Goal: Transaction & Acquisition: Purchase product/service

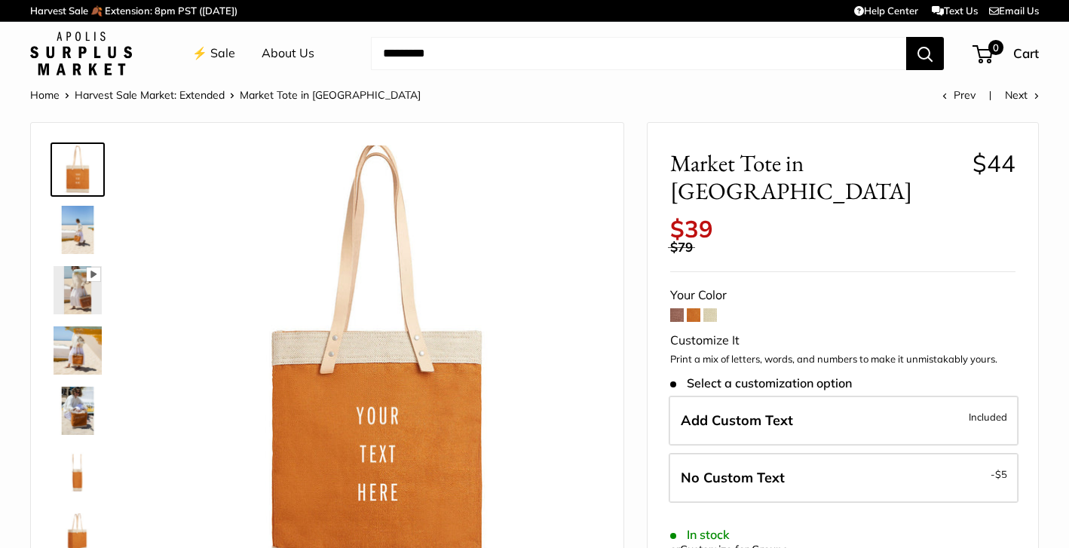
click at [678, 308] on span at bounding box center [677, 315] width 14 height 14
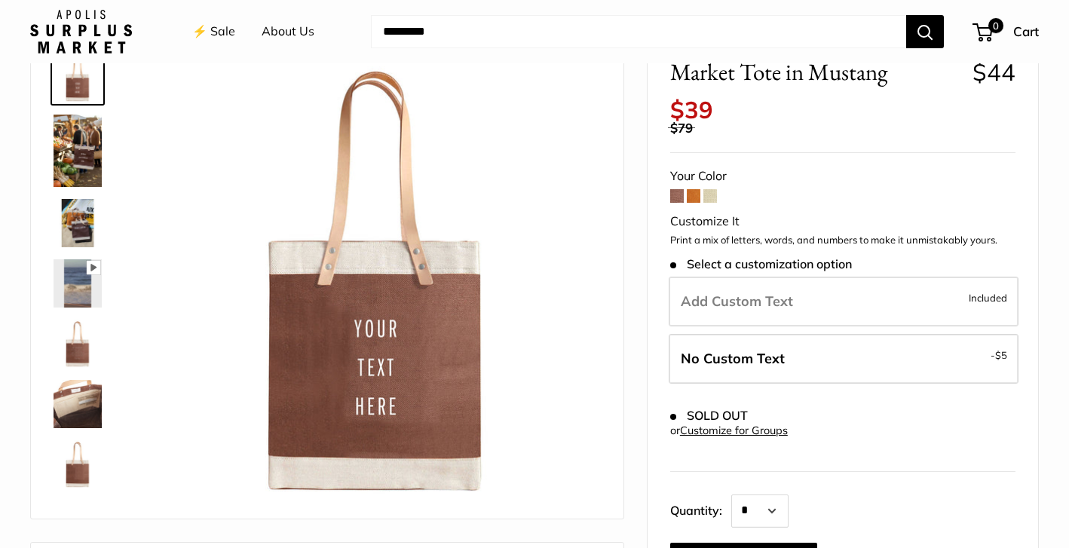
scroll to position [112, 0]
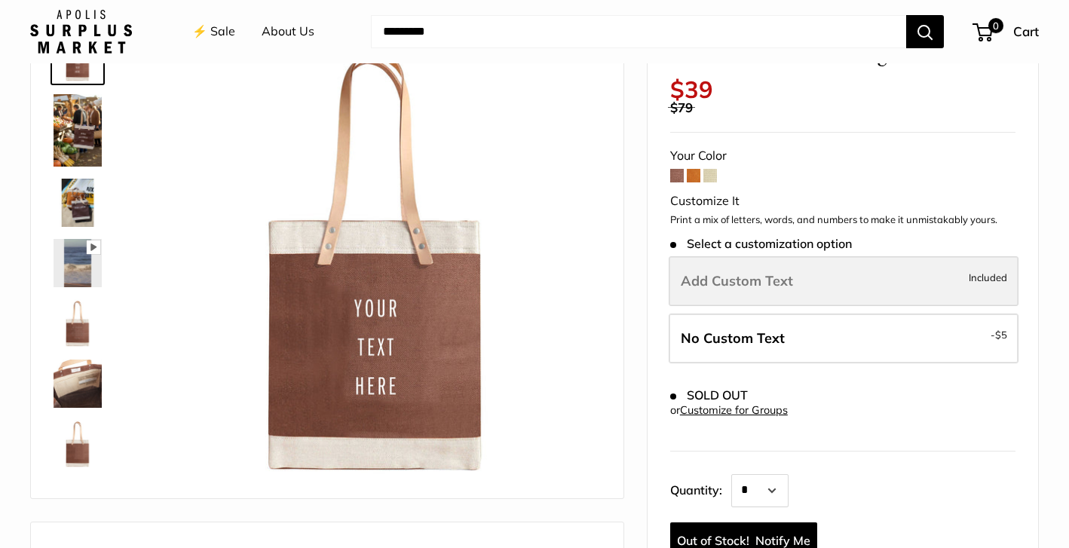
click at [743, 256] on label "Add Custom Text Included" at bounding box center [844, 281] width 350 height 50
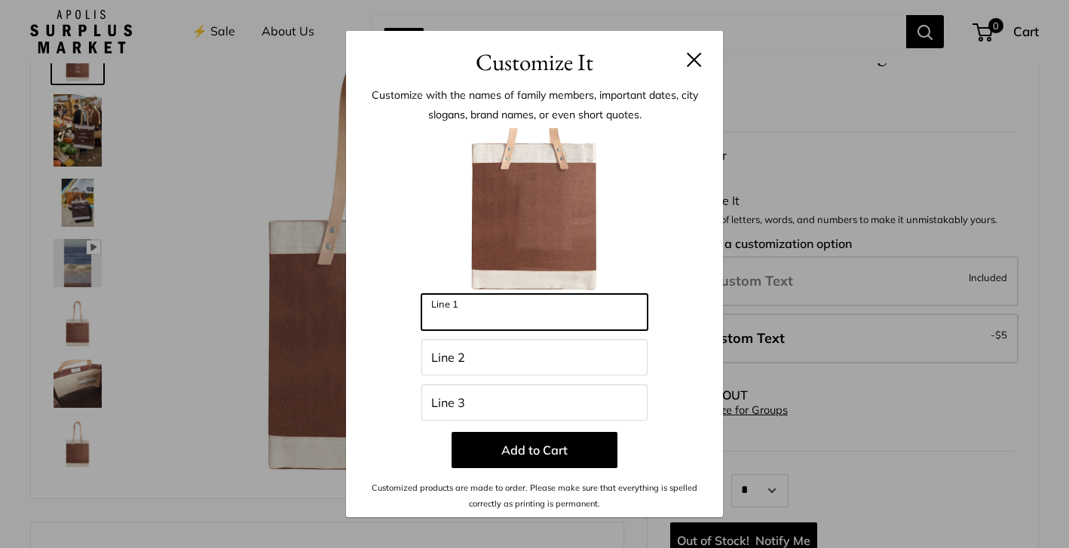
click at [527, 321] on input "Line 1" at bounding box center [534, 312] width 226 height 36
type input "**********"
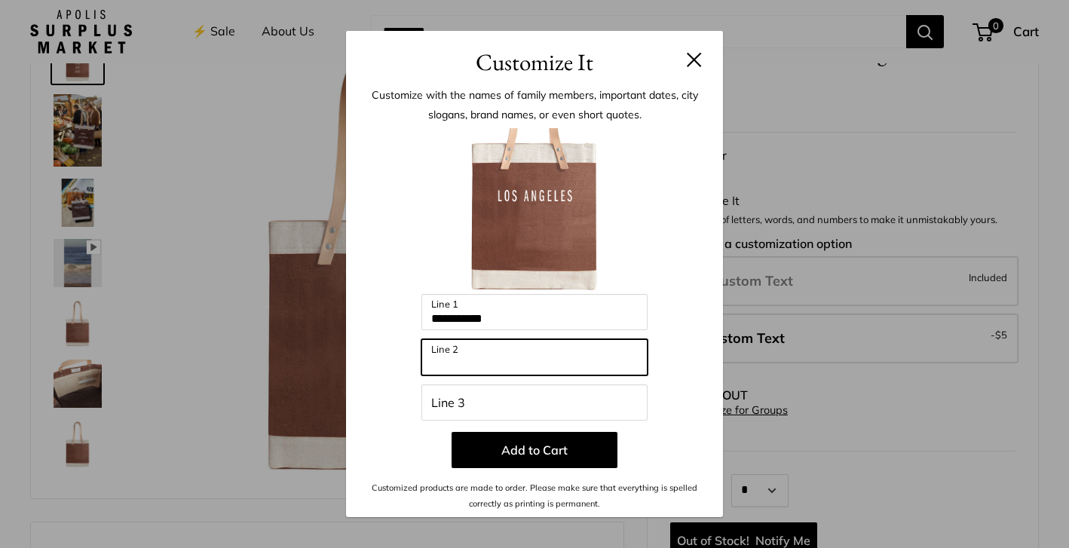
click at [523, 364] on input "Line 2" at bounding box center [534, 357] width 226 height 36
type input "**********"
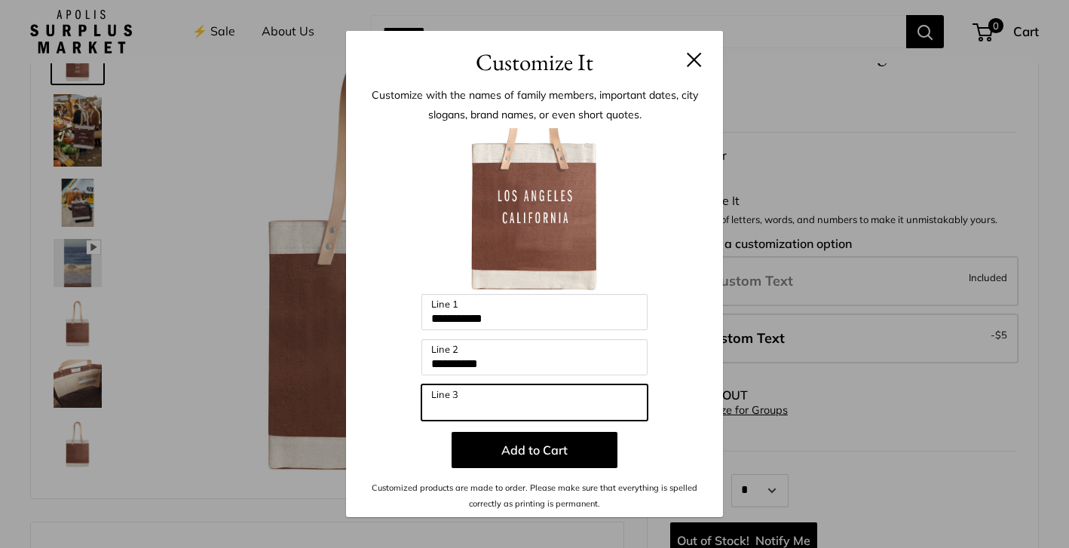
click at [497, 409] on input "Line 3" at bounding box center [534, 402] width 226 height 36
type input "*"
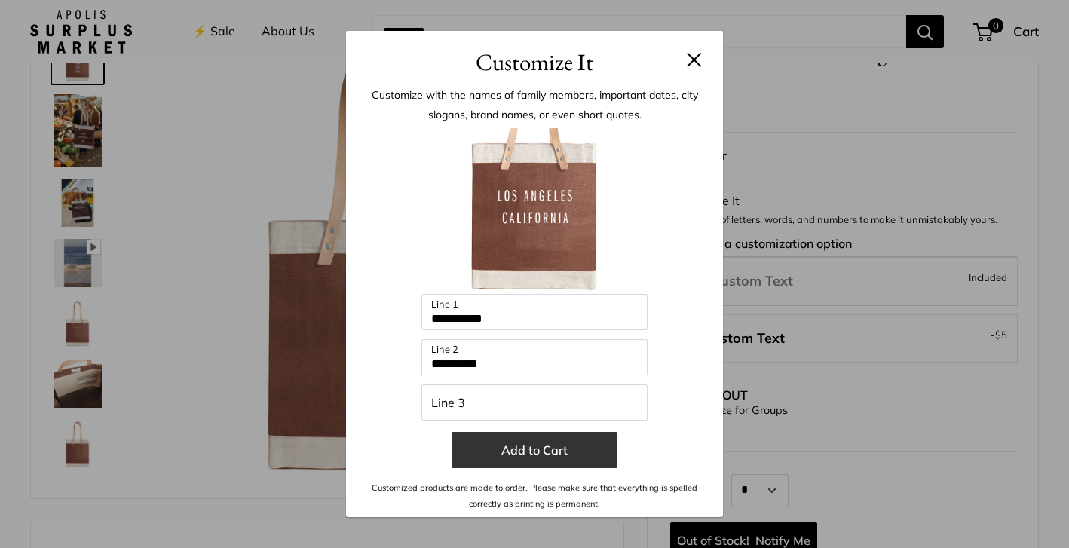
click at [575, 463] on button "Add to Cart" at bounding box center [534, 450] width 166 height 36
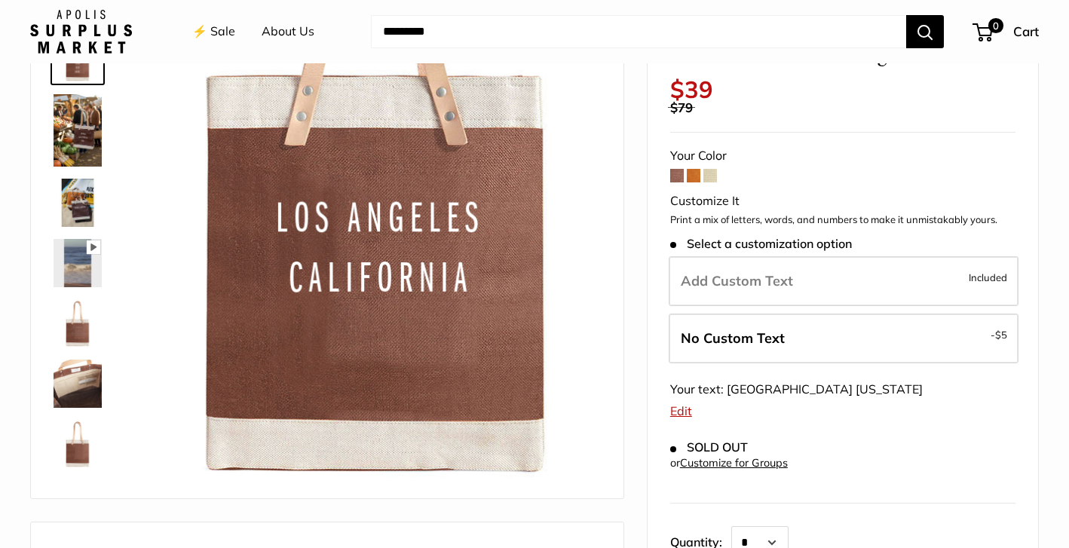
click at [78, 142] on img at bounding box center [78, 130] width 48 height 72
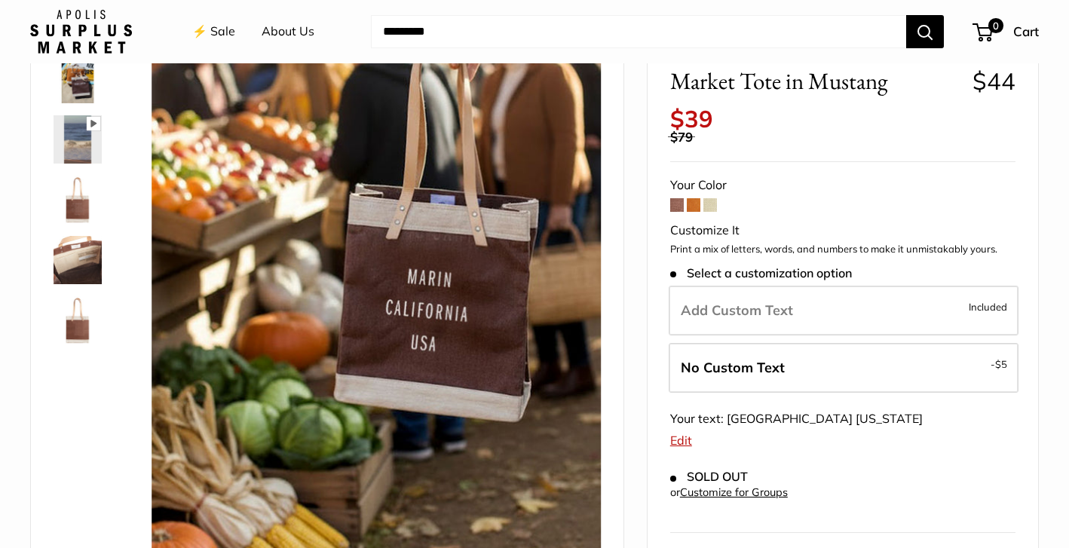
scroll to position [225, 0]
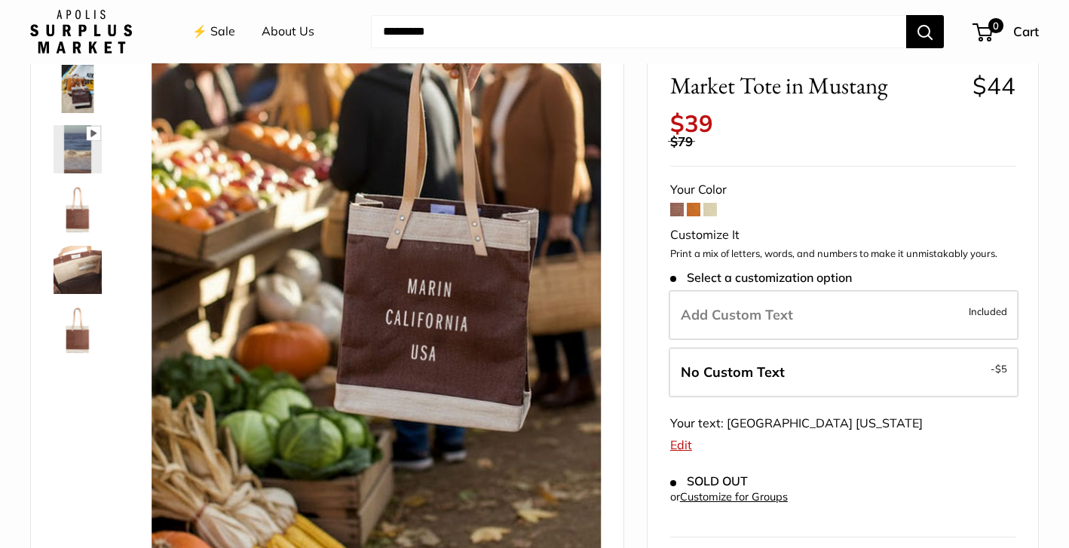
click at [693, 203] on span at bounding box center [694, 210] width 14 height 14
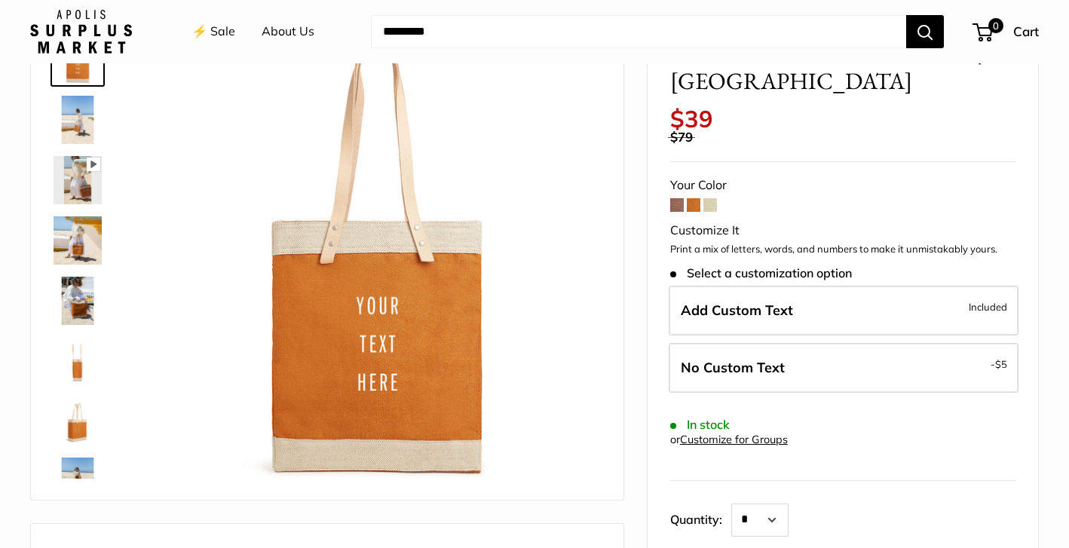
scroll to position [118, 0]
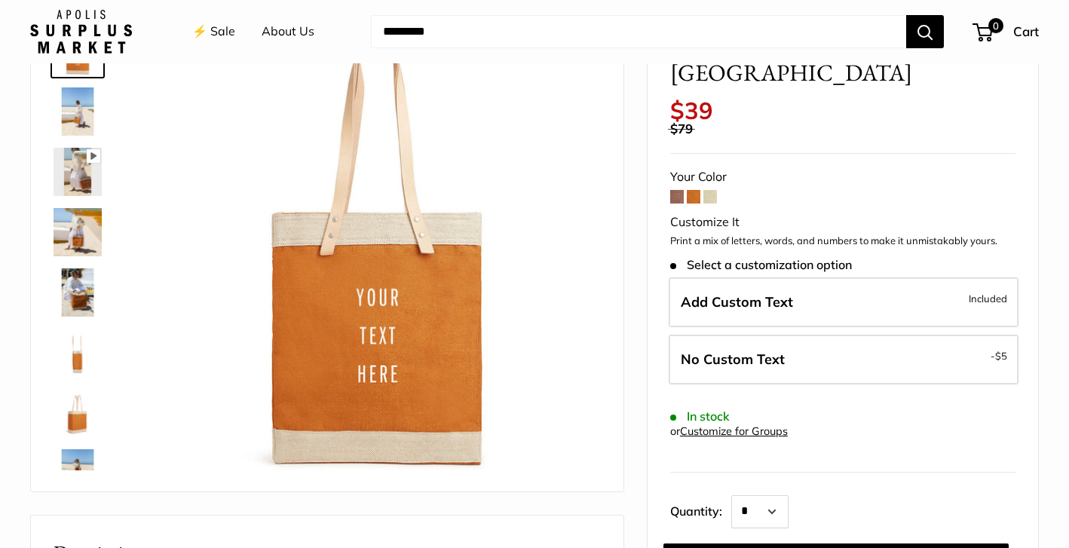
click at [714, 166] on form "Your Color Customize It Print a mix of letters, words, and numbers to make it u…" at bounding box center [842, 373] width 345 height 414
click at [711, 190] on span at bounding box center [710, 197] width 14 height 14
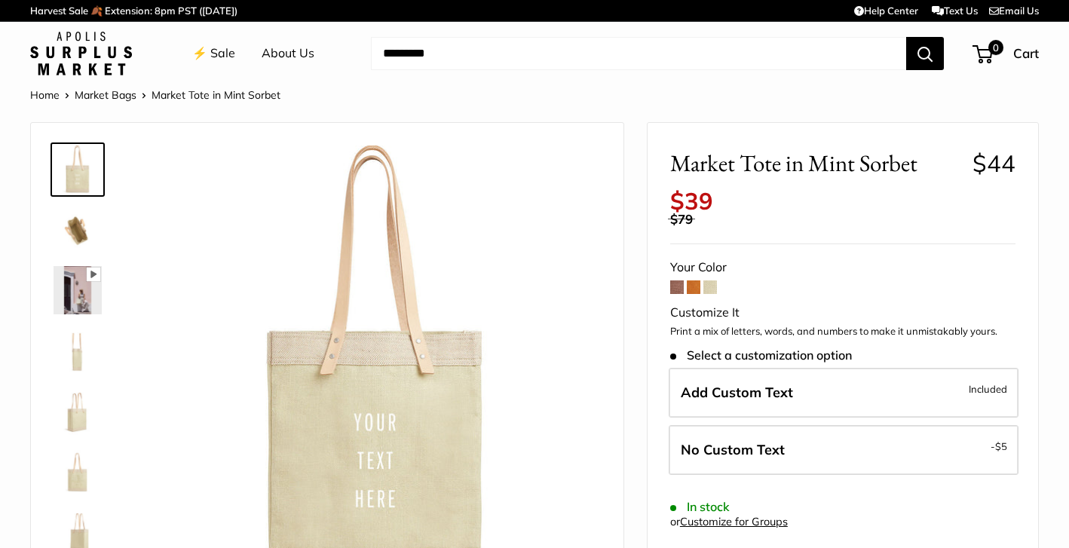
click at [86, 357] on img at bounding box center [78, 350] width 48 height 48
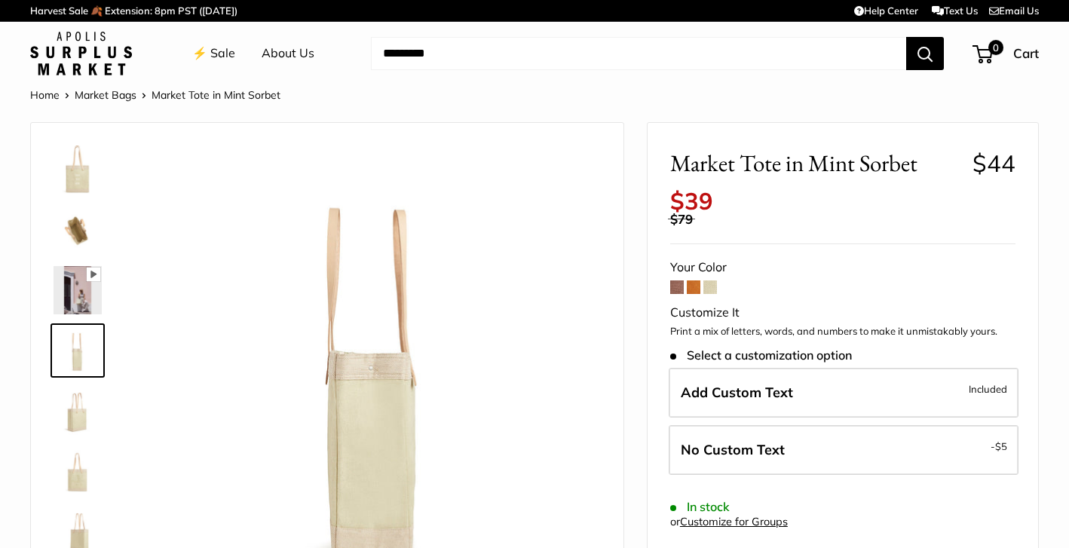
click at [77, 414] on img at bounding box center [78, 411] width 48 height 48
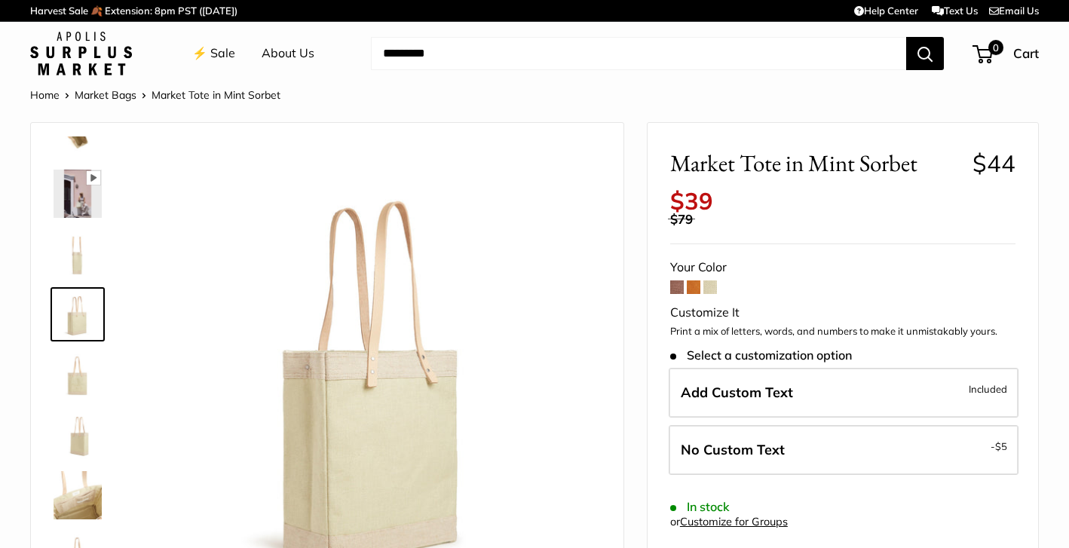
scroll to position [96, 0]
click at [695, 280] on span at bounding box center [694, 287] width 14 height 14
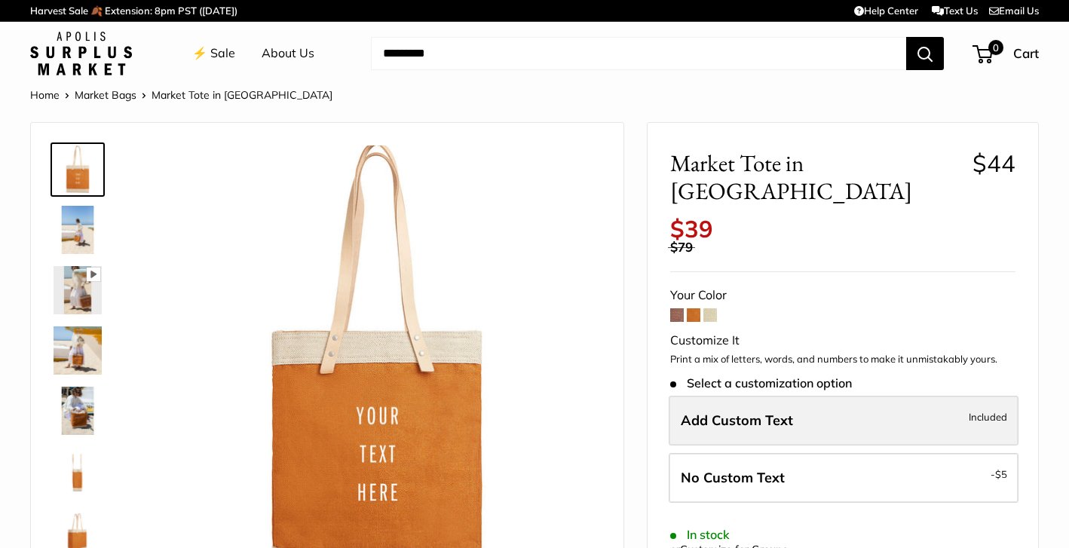
click at [734, 412] on span "Add Custom Text" at bounding box center [737, 420] width 112 height 17
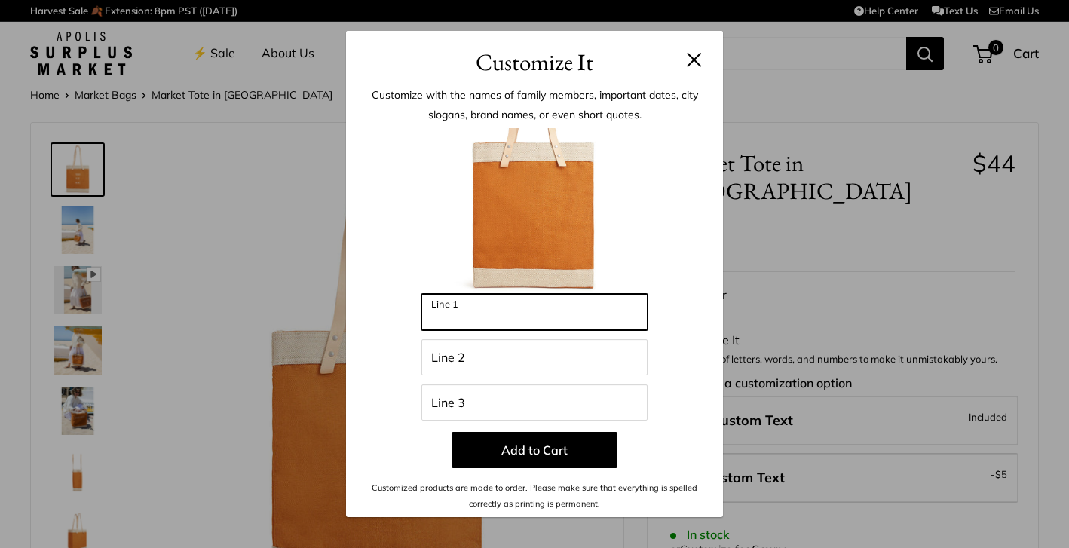
click at [473, 319] on input "Line 1" at bounding box center [534, 312] width 226 height 36
type input "**********"
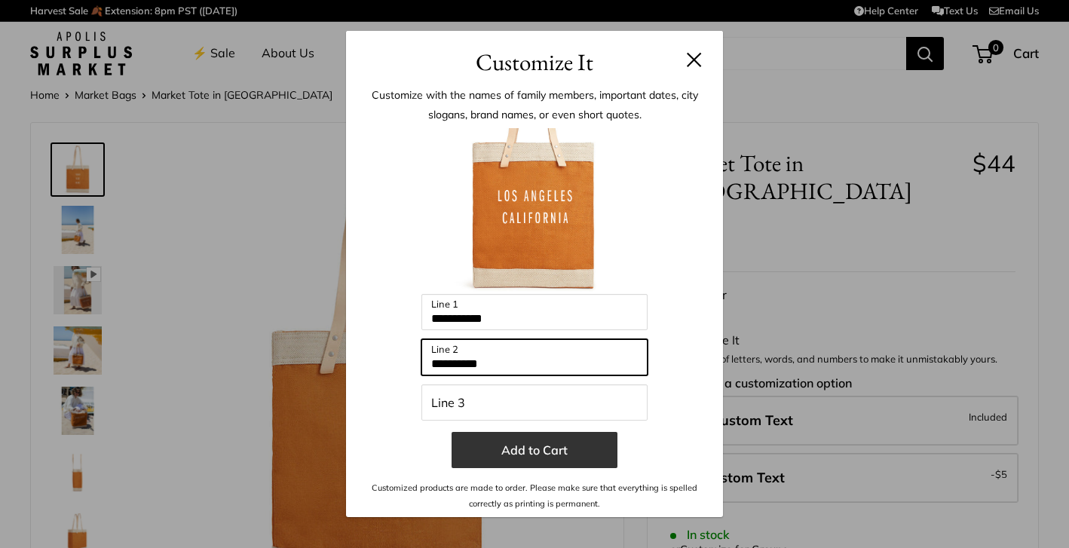
type input "**********"
click at [582, 439] on button "Add to Cart" at bounding box center [534, 450] width 166 height 36
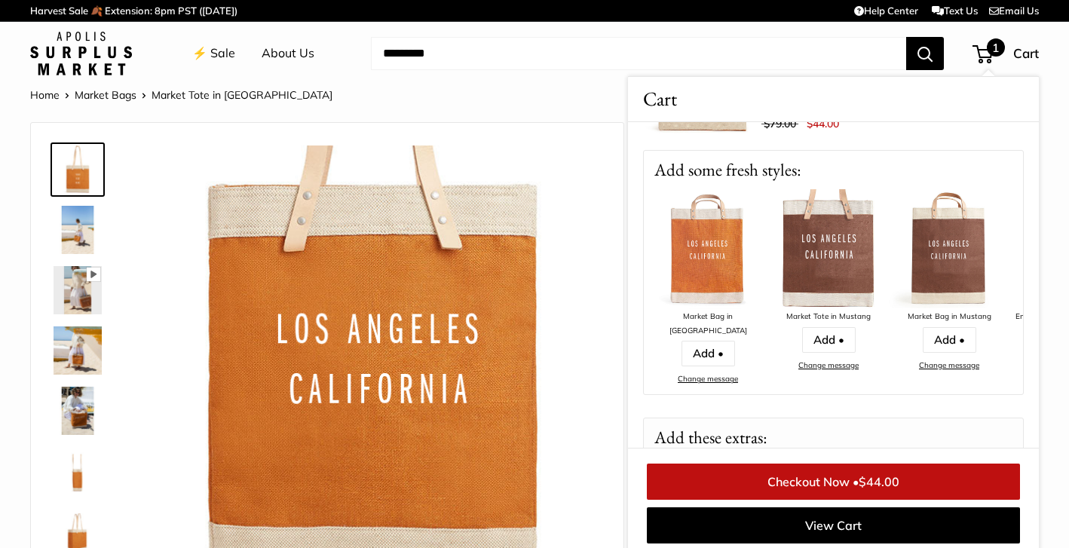
scroll to position [125, 0]
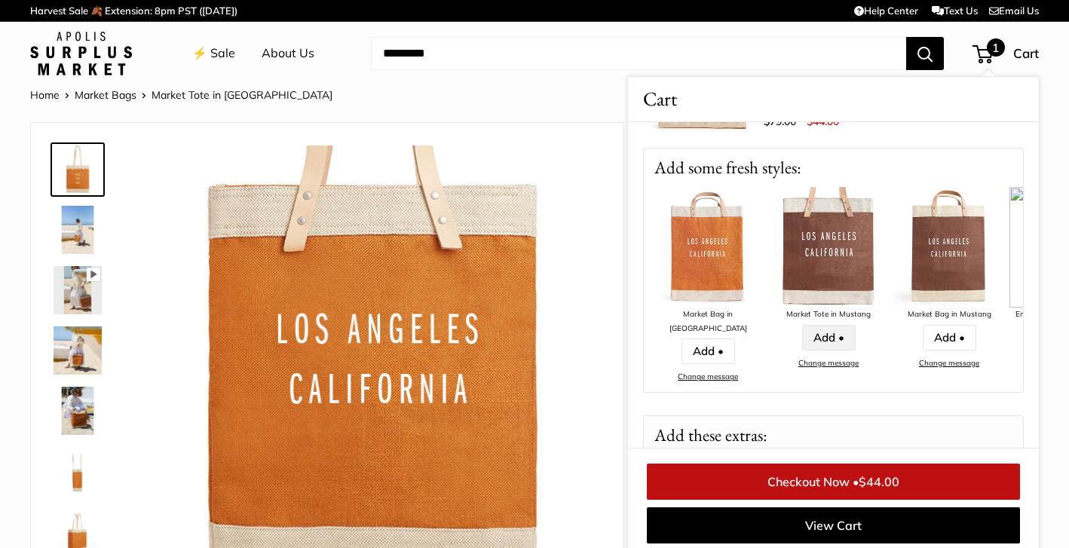
click at [825, 344] on link "Add •" at bounding box center [829, 338] width 54 height 26
click at [824, 243] on img at bounding box center [828, 247] width 121 height 121
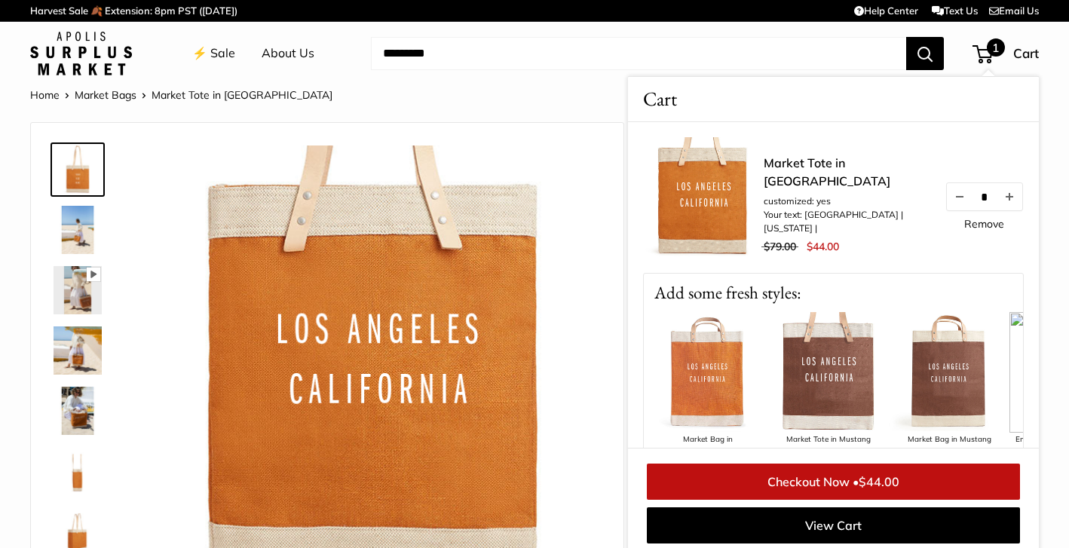
click at [824, 375] on img at bounding box center [828, 372] width 121 height 121
click at [822, 409] on img at bounding box center [828, 372] width 121 height 121
click at [218, 57] on link "⚡️ Sale" at bounding box center [213, 53] width 43 height 23
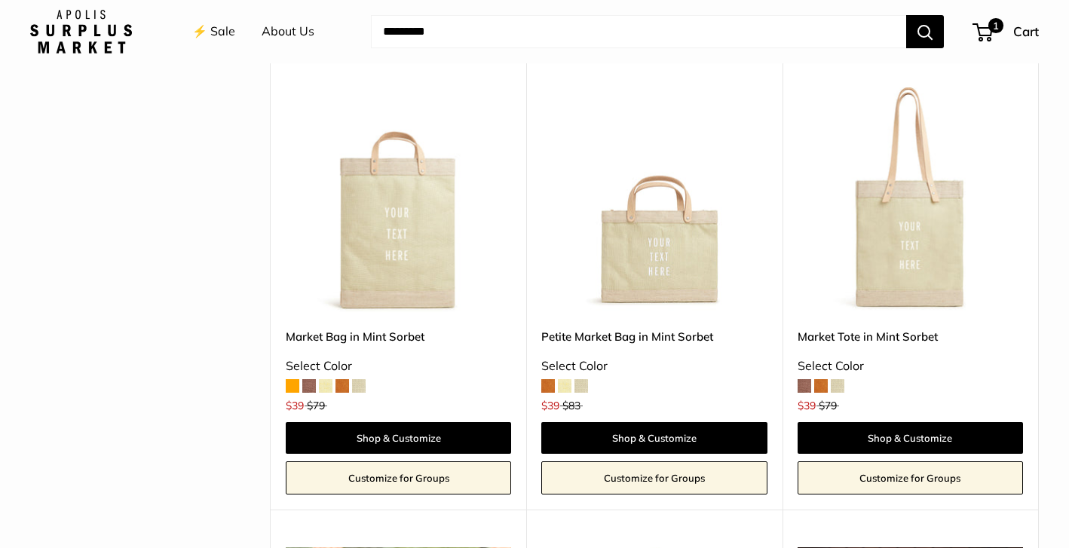
scroll to position [675, 0]
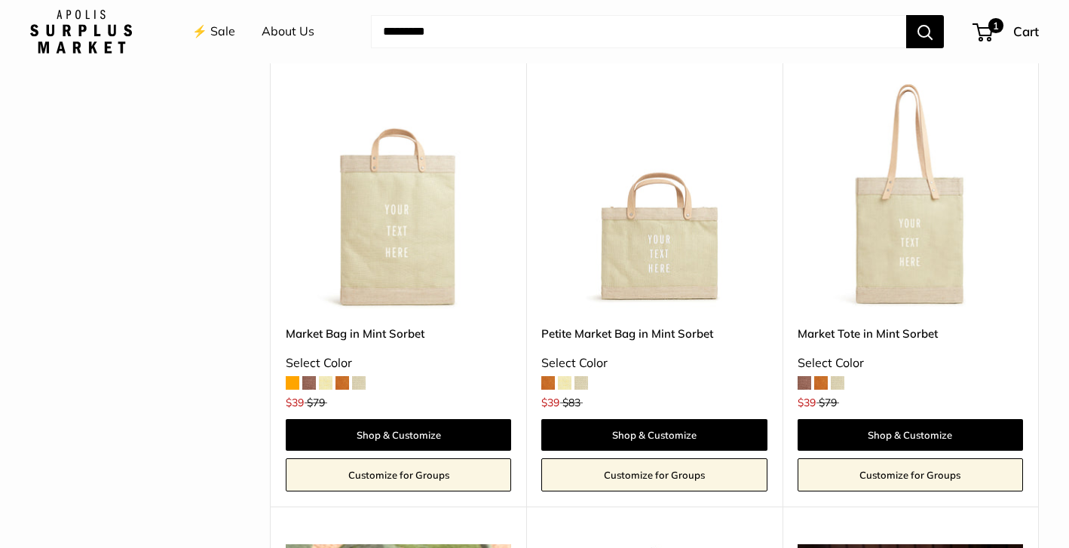
click at [807, 379] on span at bounding box center [804, 383] width 14 height 14
click at [0, 0] on img at bounding box center [0, 0] width 0 height 0
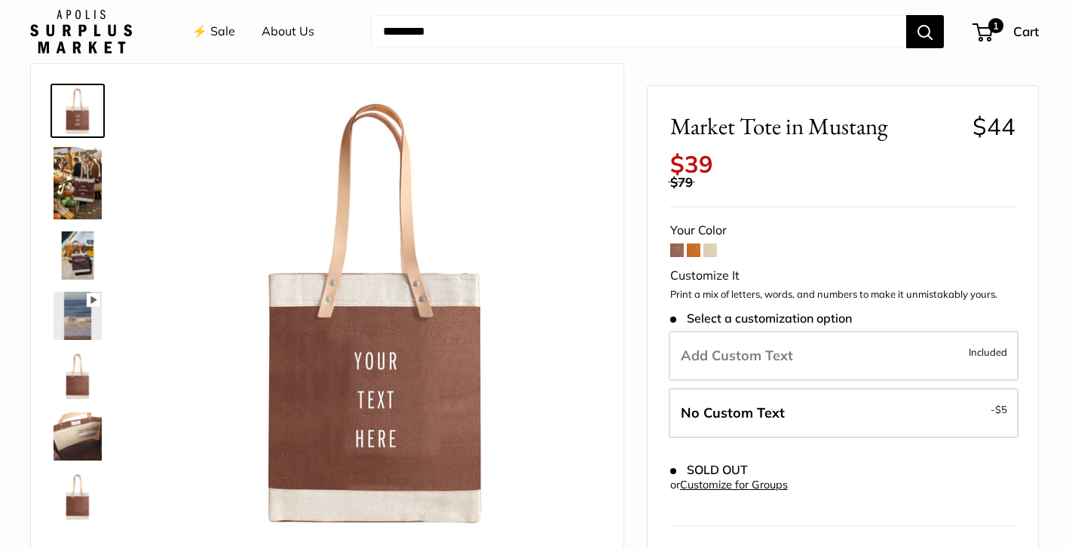
scroll to position [57, 0]
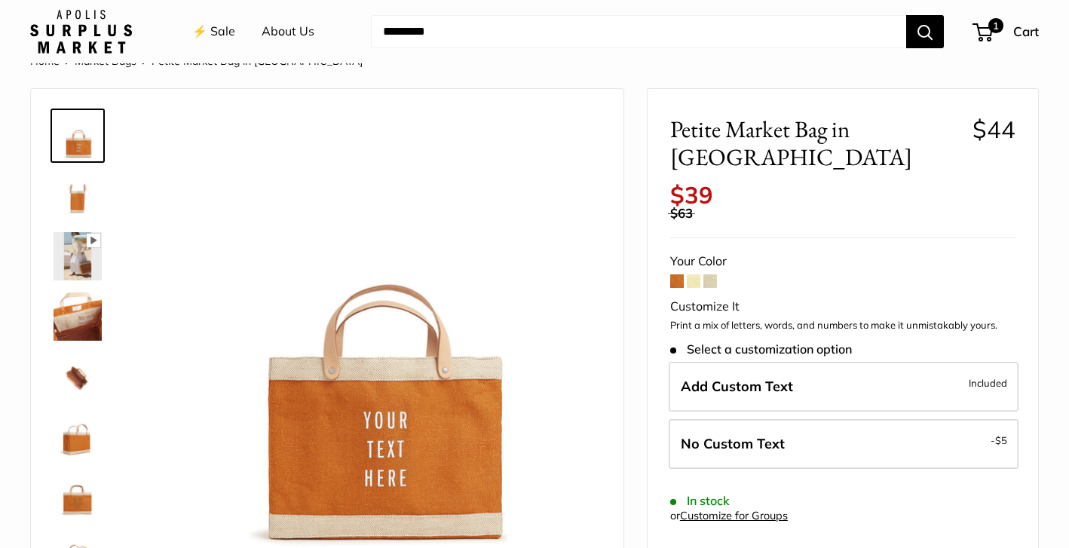
scroll to position [34, 0]
click at [691, 274] on span at bounding box center [694, 281] width 14 height 14
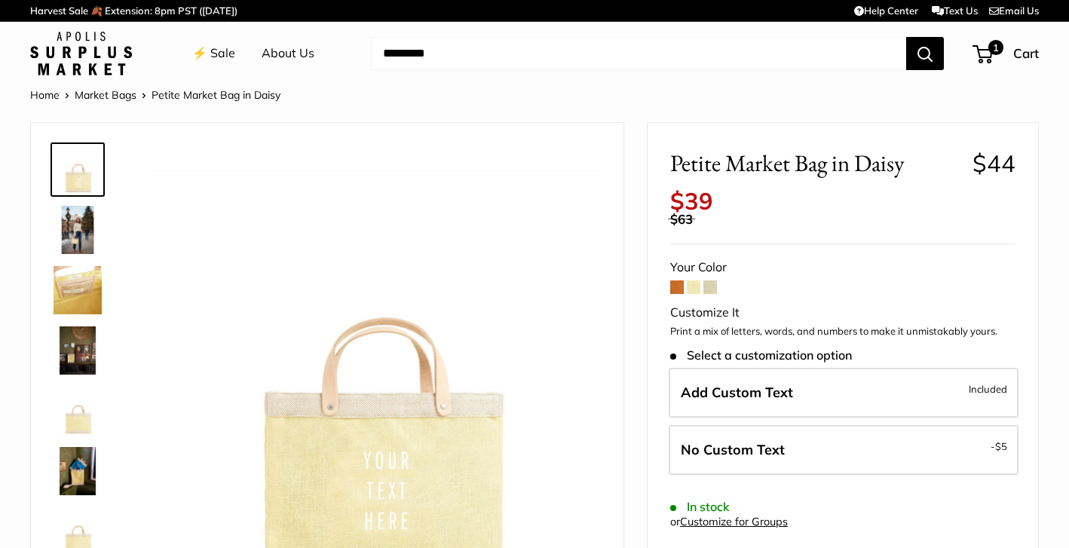
click at [714, 280] on span at bounding box center [710, 287] width 14 height 14
click at [216, 57] on link "⚡️ Sale" at bounding box center [213, 53] width 43 height 23
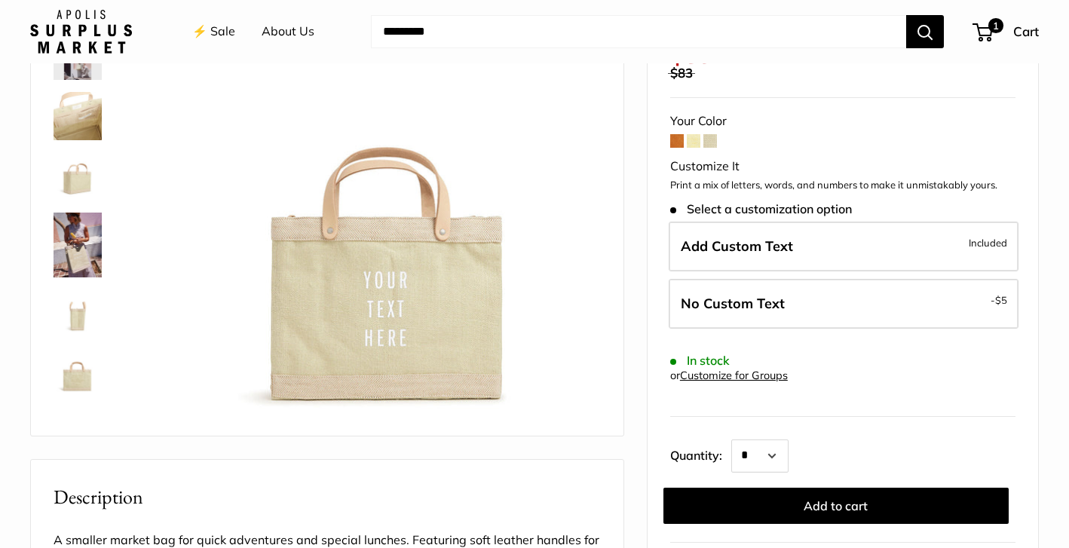
scroll to position [178, 0]
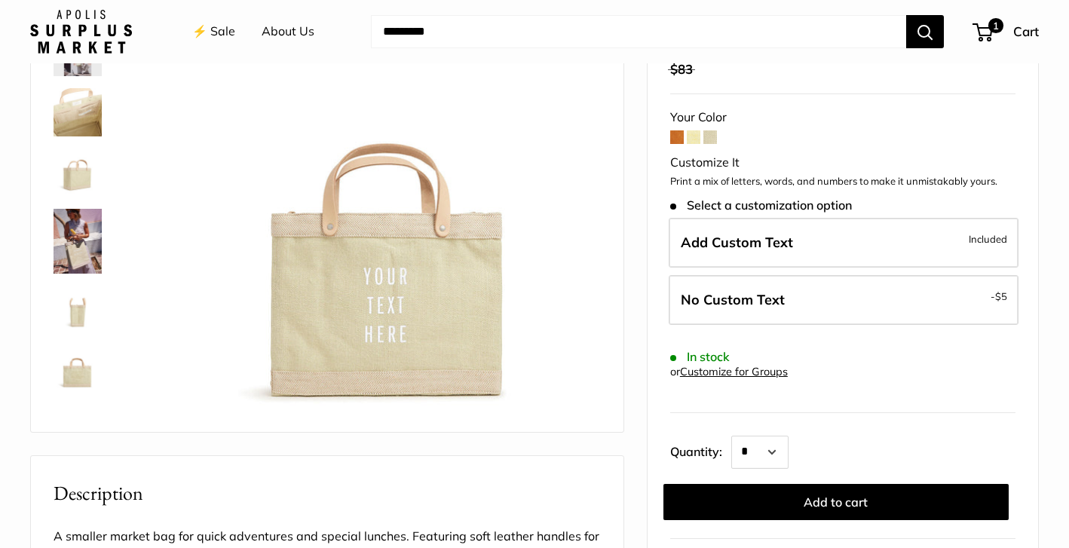
click at [78, 167] on img at bounding box center [78, 172] width 48 height 48
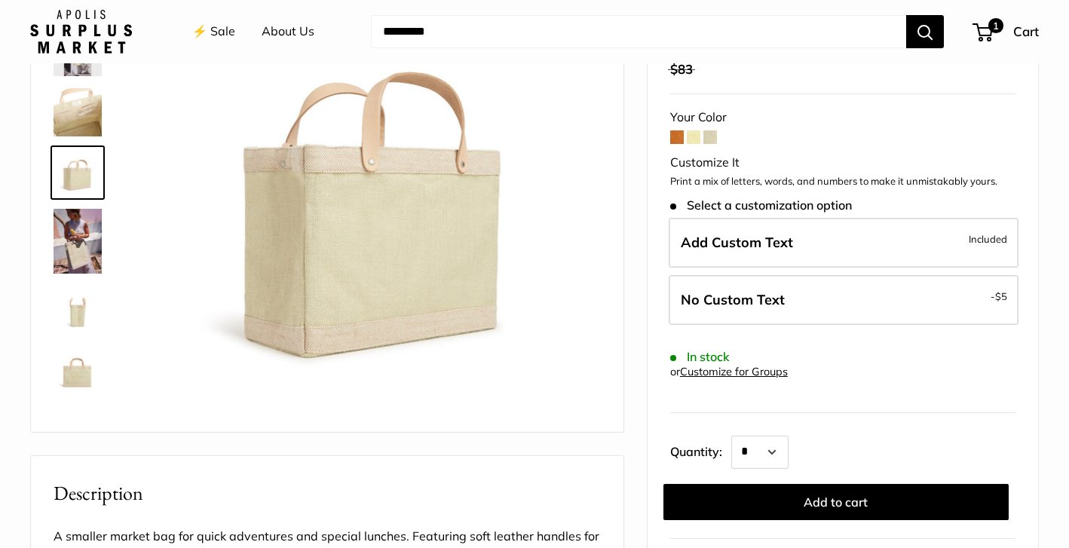
click at [81, 315] on img at bounding box center [78, 310] width 48 height 48
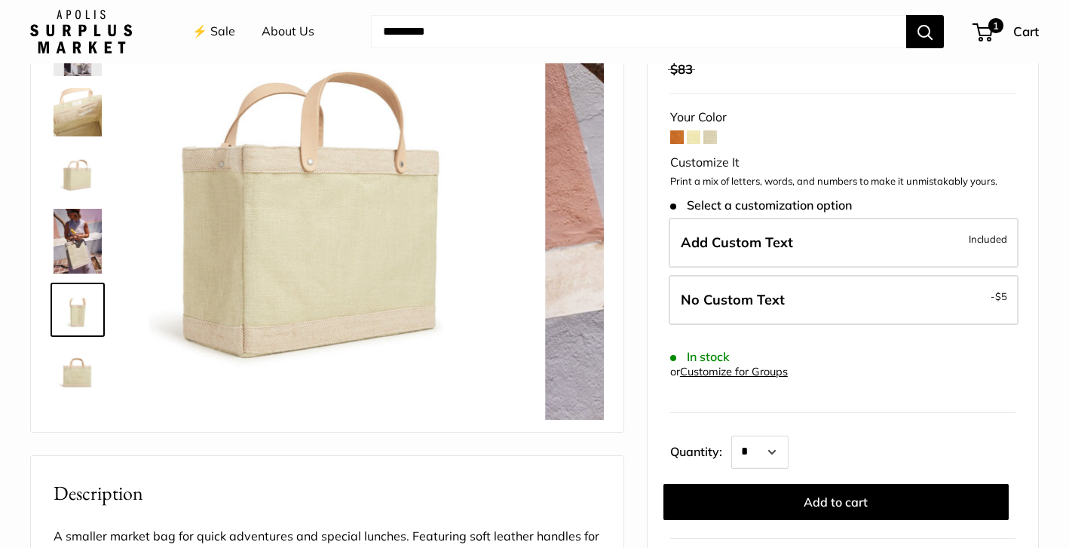
scroll to position [113, 0]
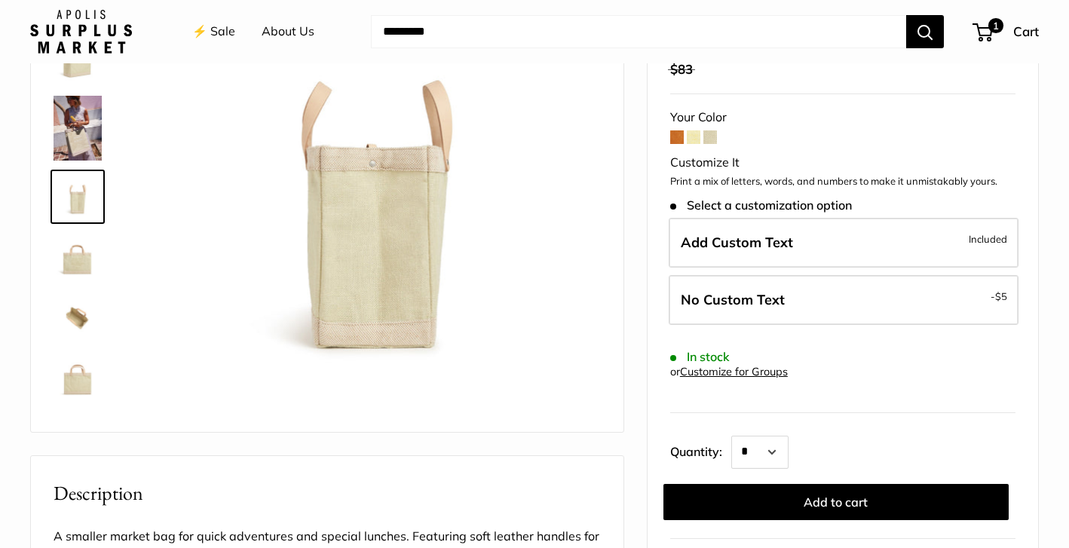
click at [72, 356] on img at bounding box center [78, 378] width 48 height 48
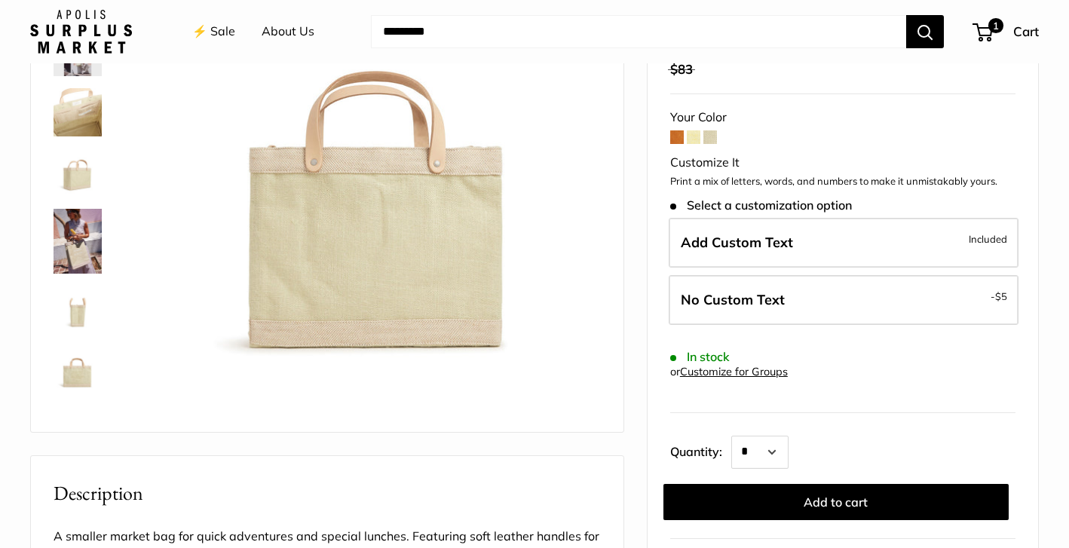
scroll to position [0, 0]
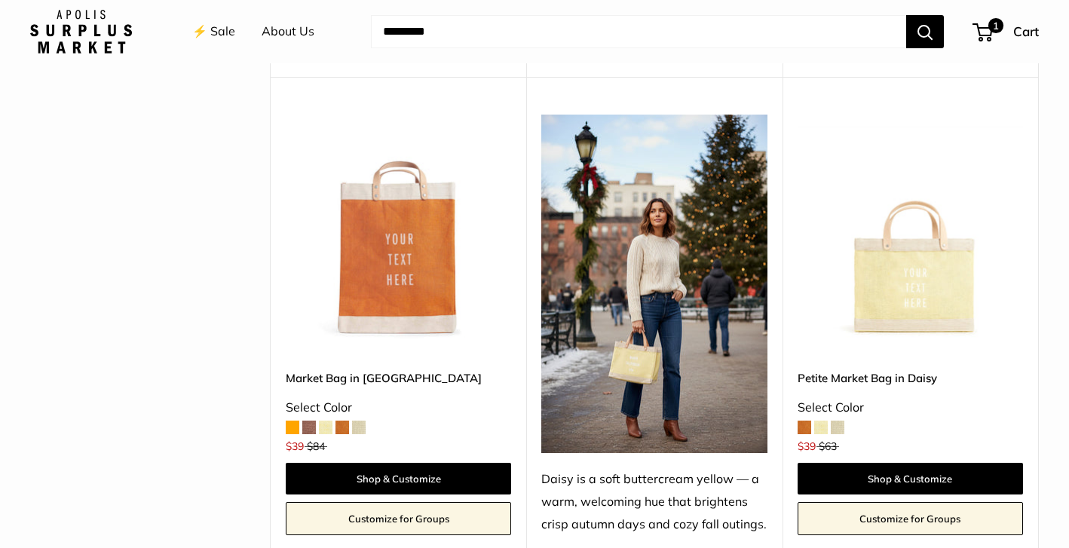
scroll to position [1994, 0]
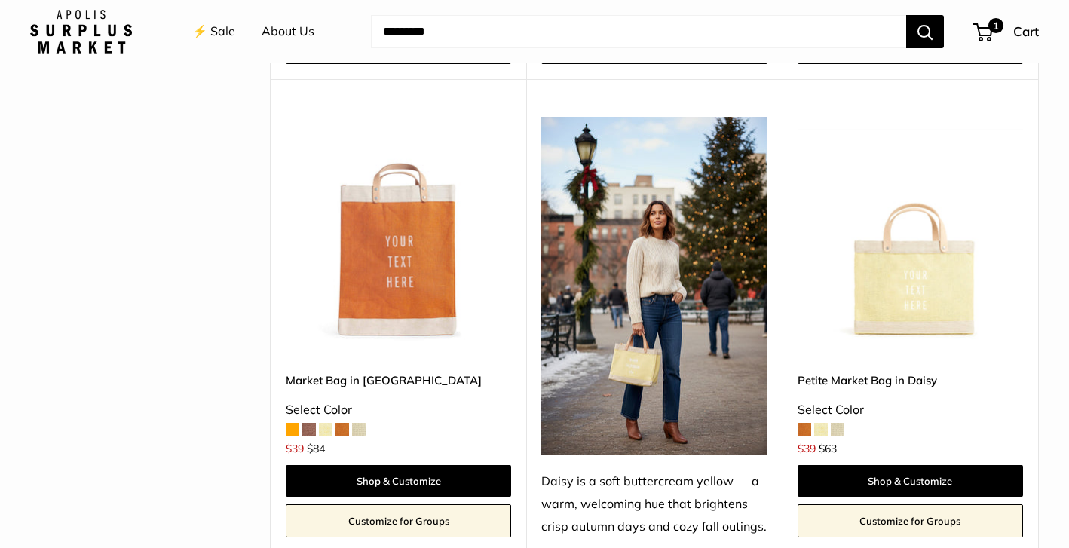
click at [310, 423] on span at bounding box center [309, 430] width 14 height 14
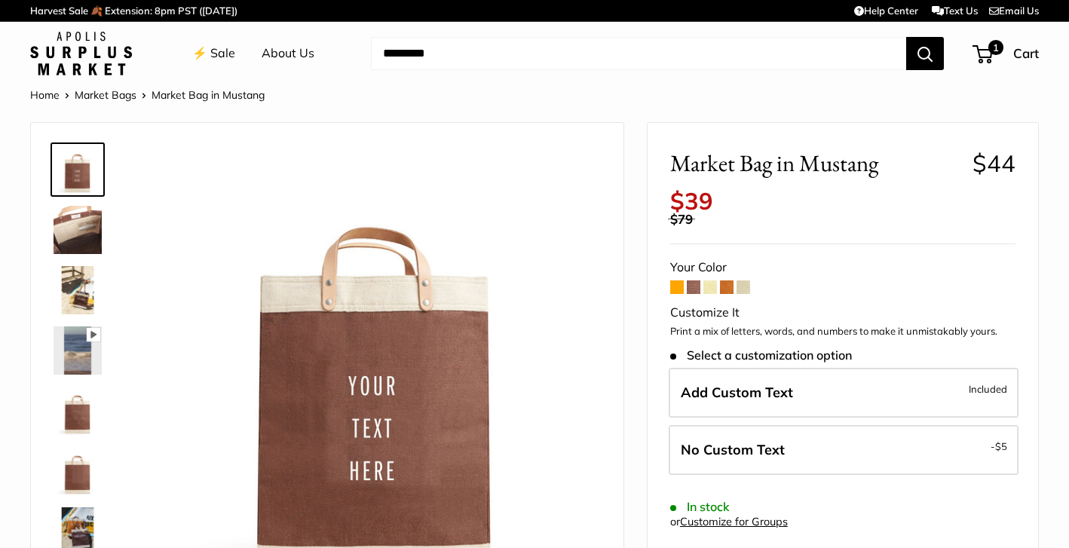
click at [77, 392] on img at bounding box center [78, 411] width 48 height 48
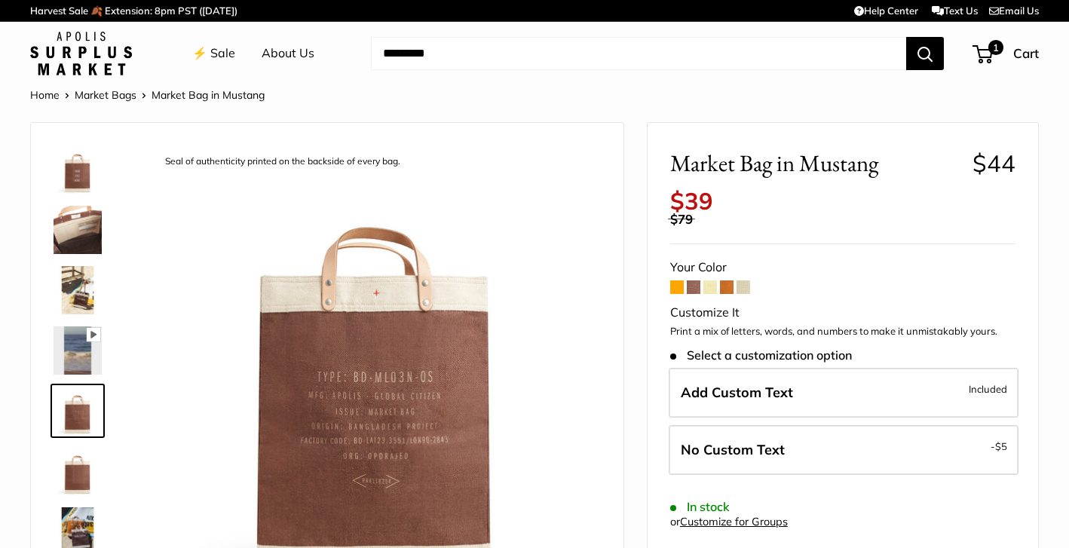
click at [82, 224] on img at bounding box center [78, 230] width 48 height 48
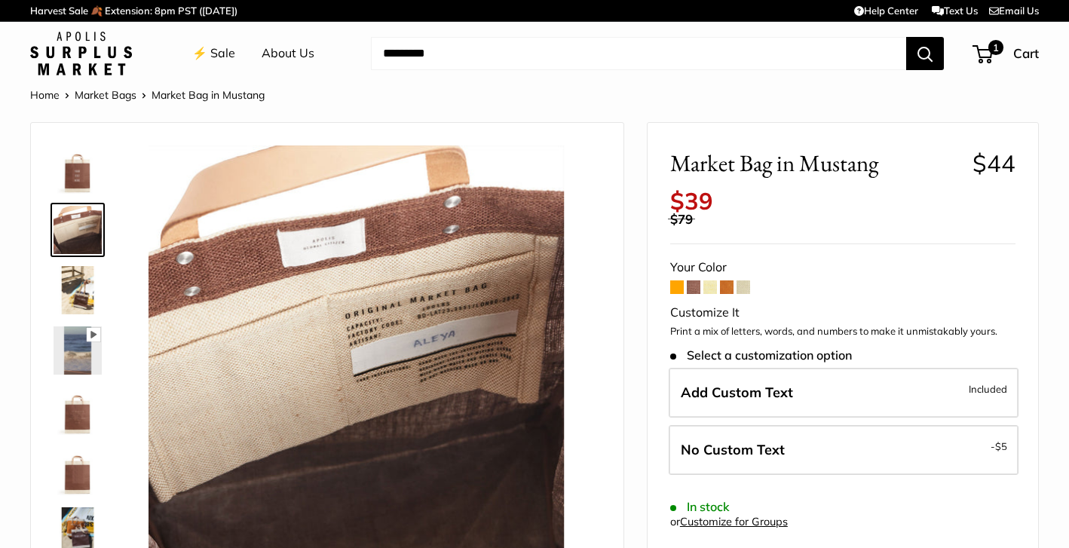
click at [83, 173] on img at bounding box center [78, 169] width 48 height 48
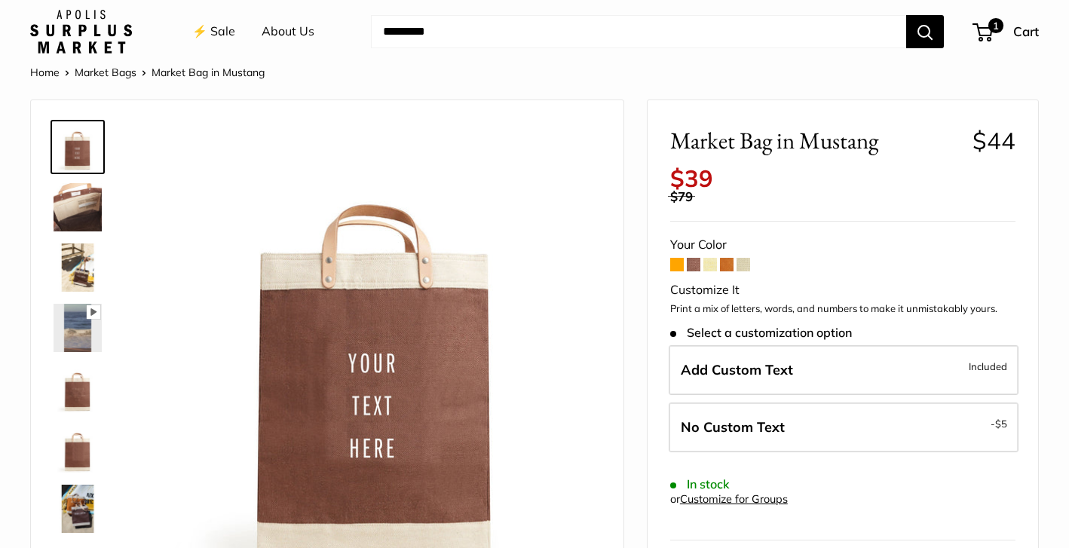
scroll to position [22, 0]
click at [1009, 28] on div "1 Cart" at bounding box center [1006, 32] width 65 height 24
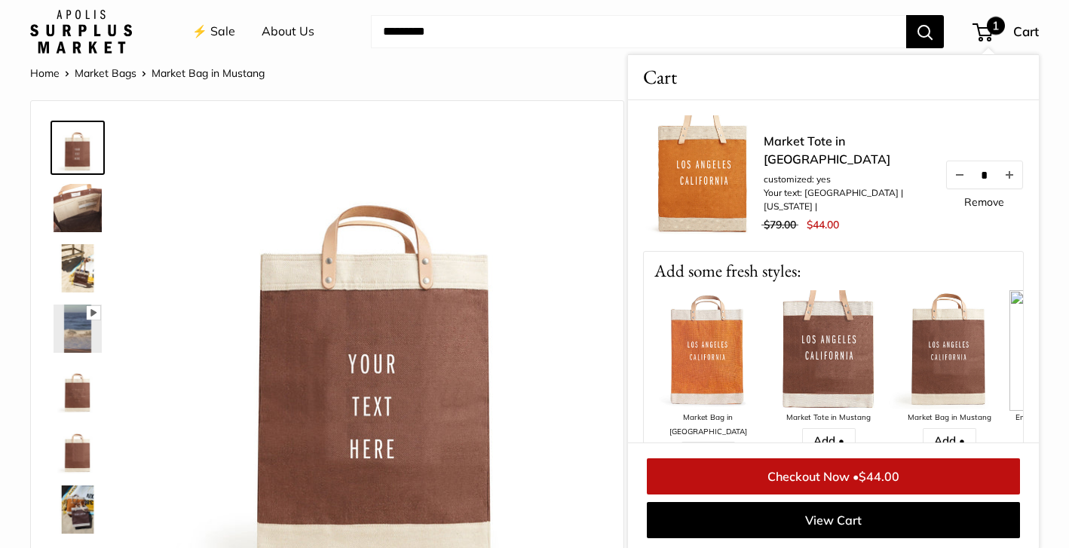
click at [925, 472] on link "Checkout Now • $44.00" at bounding box center [833, 476] width 373 height 36
